Goal: Information Seeking & Learning: Learn about a topic

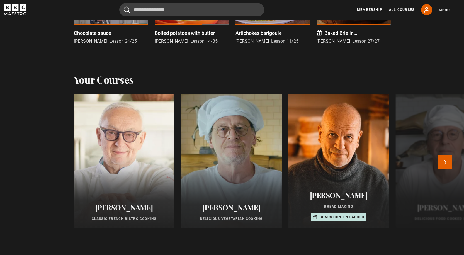
scroll to position [279, 0]
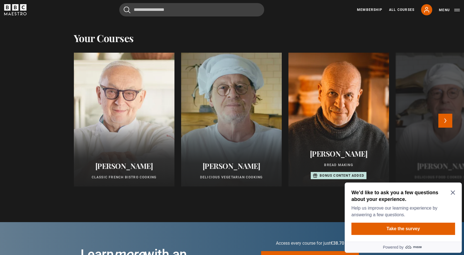
click at [243, 117] on div at bounding box center [231, 119] width 111 height 147
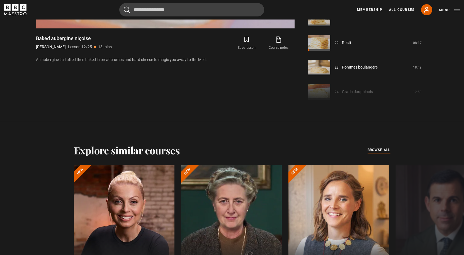
scroll to position [489, 0]
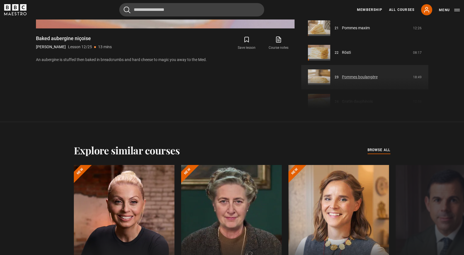
click at [359, 80] on link "Pommes boulangère" at bounding box center [360, 77] width 36 height 6
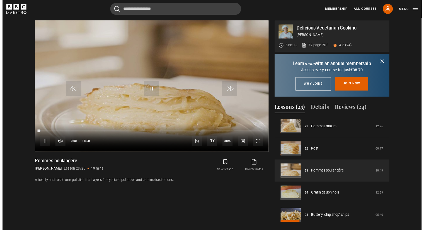
scroll to position [517, 0]
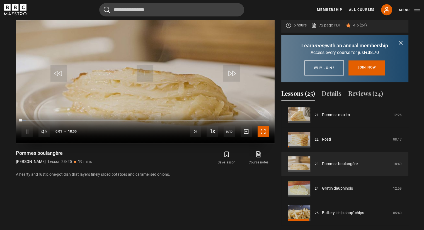
click at [265, 130] on span "Video Player" at bounding box center [263, 131] width 11 height 11
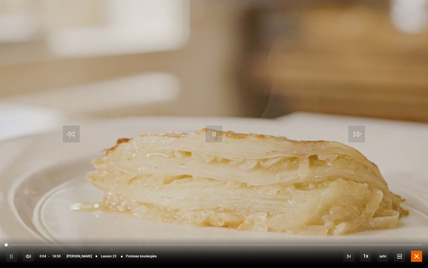
drag, startPoint x: 419, startPoint y: 258, endPoint x: 396, endPoint y: 211, distance: 52.1
click at [419, 255] on span "Video Player" at bounding box center [416, 255] width 11 height 11
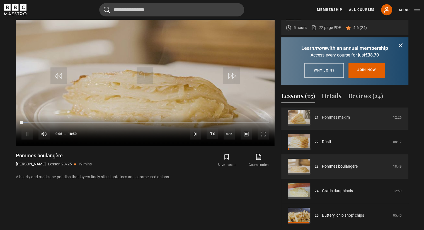
click at [331, 120] on link "Pommes maxim" at bounding box center [336, 118] width 28 height 6
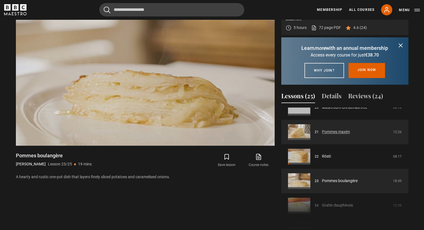
scroll to position [489, 0]
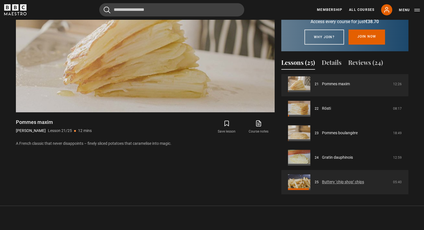
click at [351, 185] on link "Buttery ‘chip shop’ chips" at bounding box center [343, 182] width 42 height 6
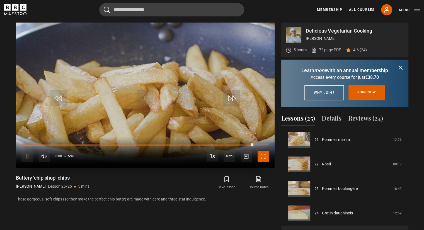
drag, startPoint x: 264, startPoint y: 157, endPoint x: 268, endPoint y: 181, distance: 24.6
click at [264, 157] on span "Video Player" at bounding box center [263, 156] width 11 height 11
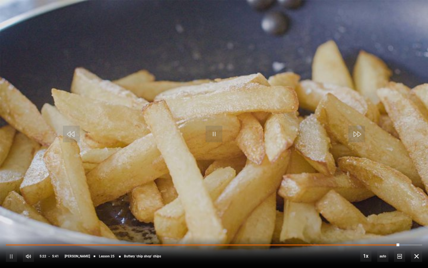
click at [10, 230] on div "10s Skip Back 10 seconds Pause 10s Skip Forward 10 seconds Loaded : 96.77% 0:03…" at bounding box center [214, 252] width 428 height 31
drag, startPoint x: 9, startPoint y: 244, endPoint x: 0, endPoint y: 245, distance: 8.9
click at [0, 230] on div "10s Skip Back 10 seconds Play 10s Skip Forward 10 seconds Loaded : 96.77% 0:02 …" at bounding box center [214, 252] width 428 height 31
click at [418, 230] on span "Video Player" at bounding box center [416, 255] width 11 height 11
